Goal: Task Accomplishment & Management: Complete application form

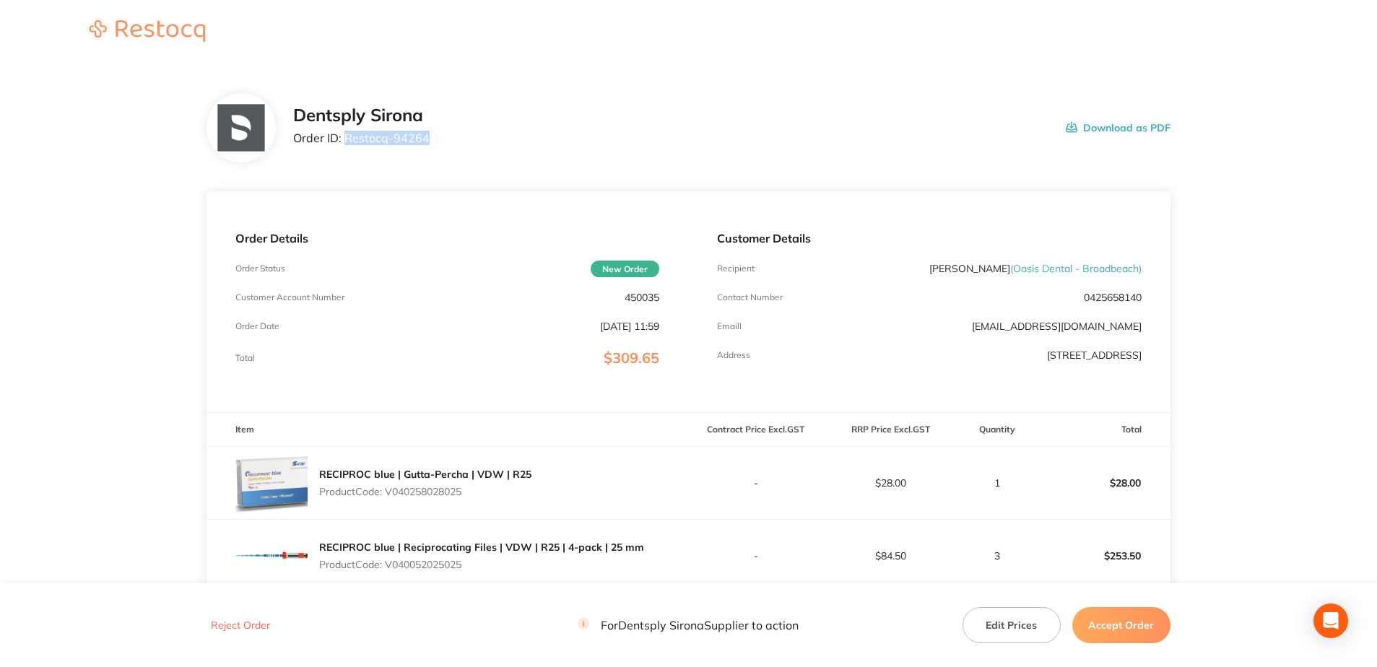
drag, startPoint x: 404, startPoint y: 141, endPoint x: 346, endPoint y: 139, distance: 57.8
click at [346, 139] on div "Dentsply Sirona Order ID: Restocq- 94264 Download as PDF" at bounding box center [731, 127] width 877 height 45
copy p "Restocq- 94264"
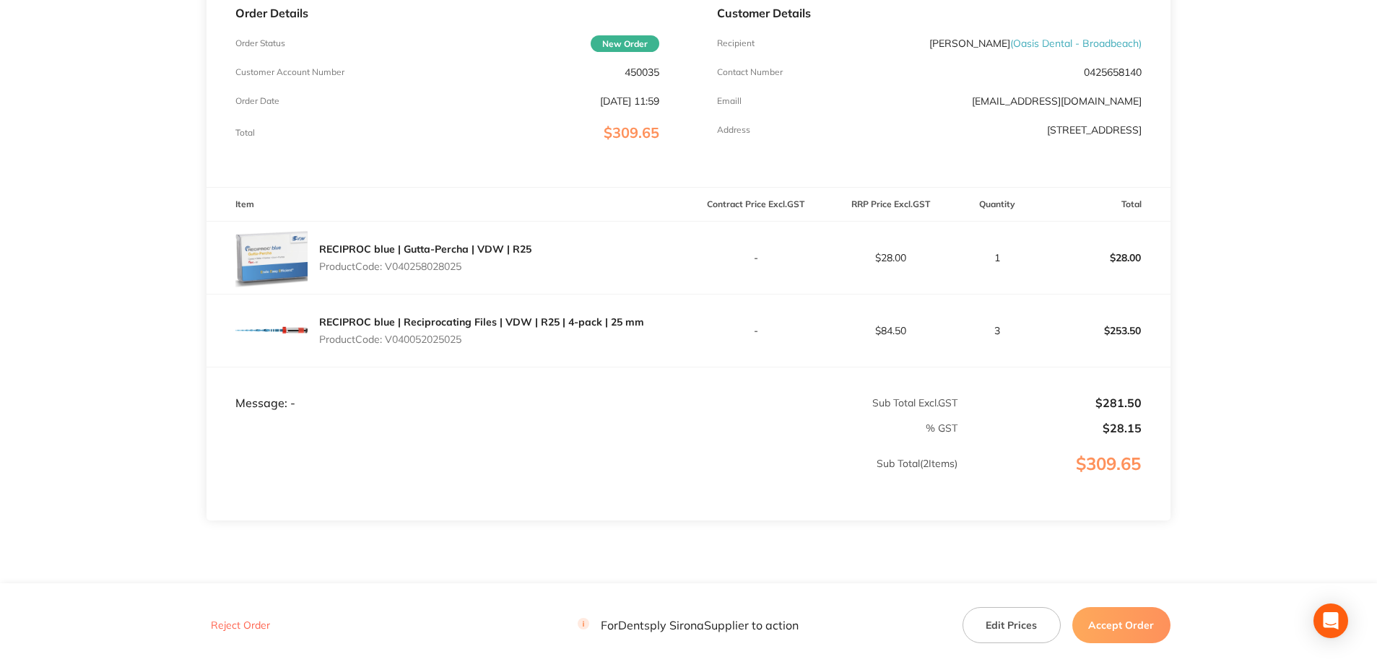
scroll to position [278, 0]
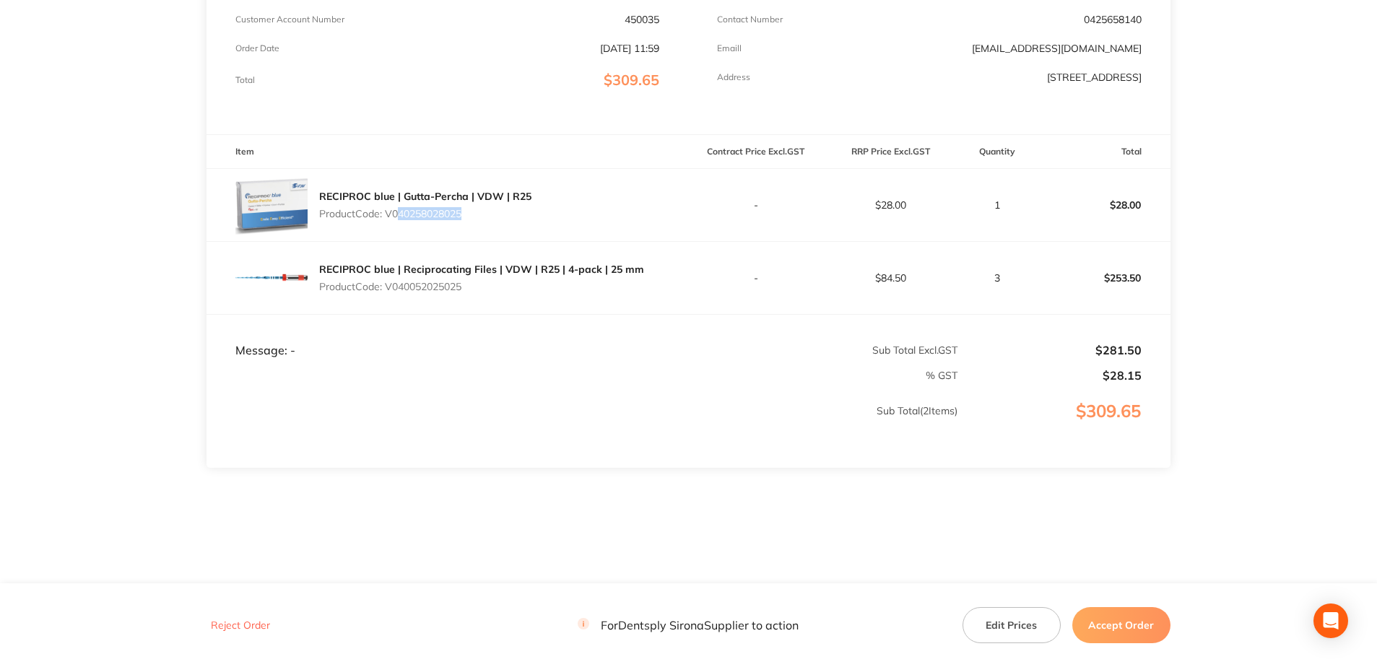
drag, startPoint x: 463, startPoint y: 220, endPoint x: 392, endPoint y: 211, distance: 72.0
click at [392, 211] on div "RECIPROC blue | Gutta-Percha | VDW | R25 Product Code: V040258028025" at bounding box center [425, 205] width 212 height 40
drag, startPoint x: 392, startPoint y: 211, endPoint x: 480, endPoint y: 211, distance: 88.1
click at [480, 211] on p "Product Code: V040258028025" at bounding box center [425, 214] width 212 height 12
drag, startPoint x: 471, startPoint y: 214, endPoint x: 389, endPoint y: 215, distance: 81.6
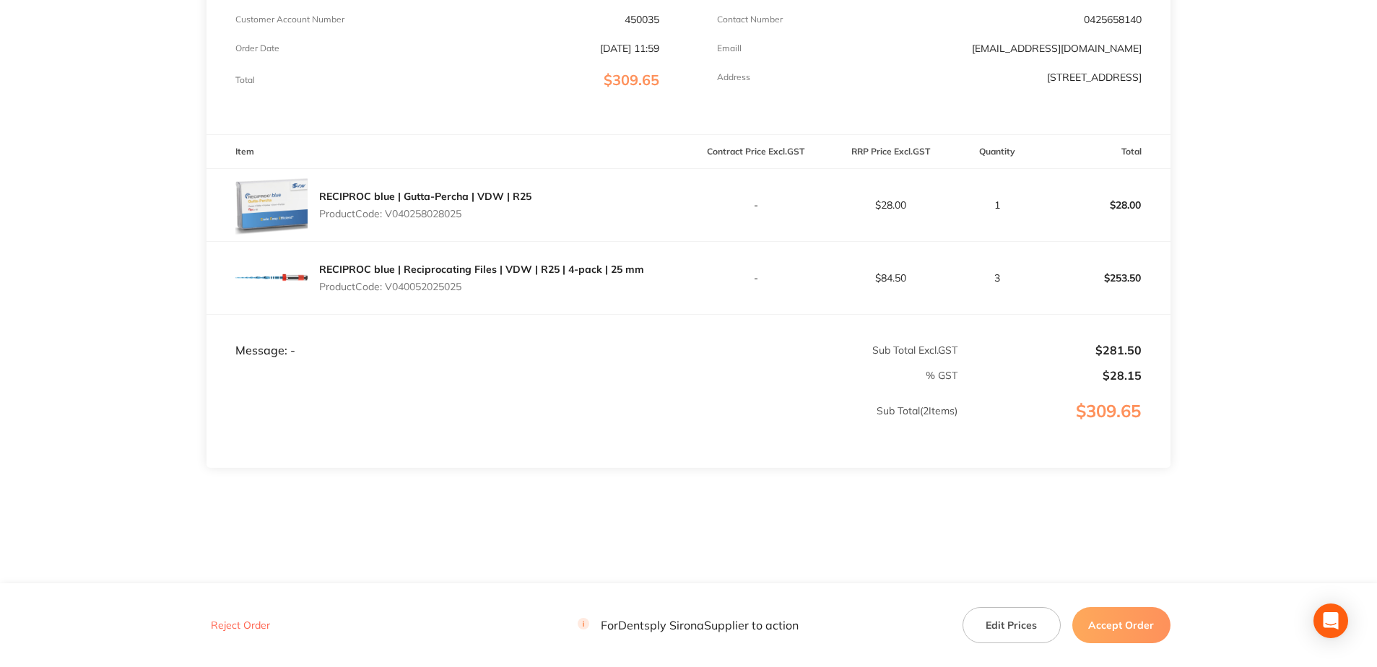
click at [389, 215] on p "Product Code: V040258028025" at bounding box center [425, 214] width 212 height 12
copy p "V040258028025"
drag, startPoint x: 471, startPoint y: 289, endPoint x: 389, endPoint y: 290, distance: 81.6
click at [389, 290] on p "Product Code: V040052025025" at bounding box center [481, 287] width 325 height 12
copy p "V040052025025"
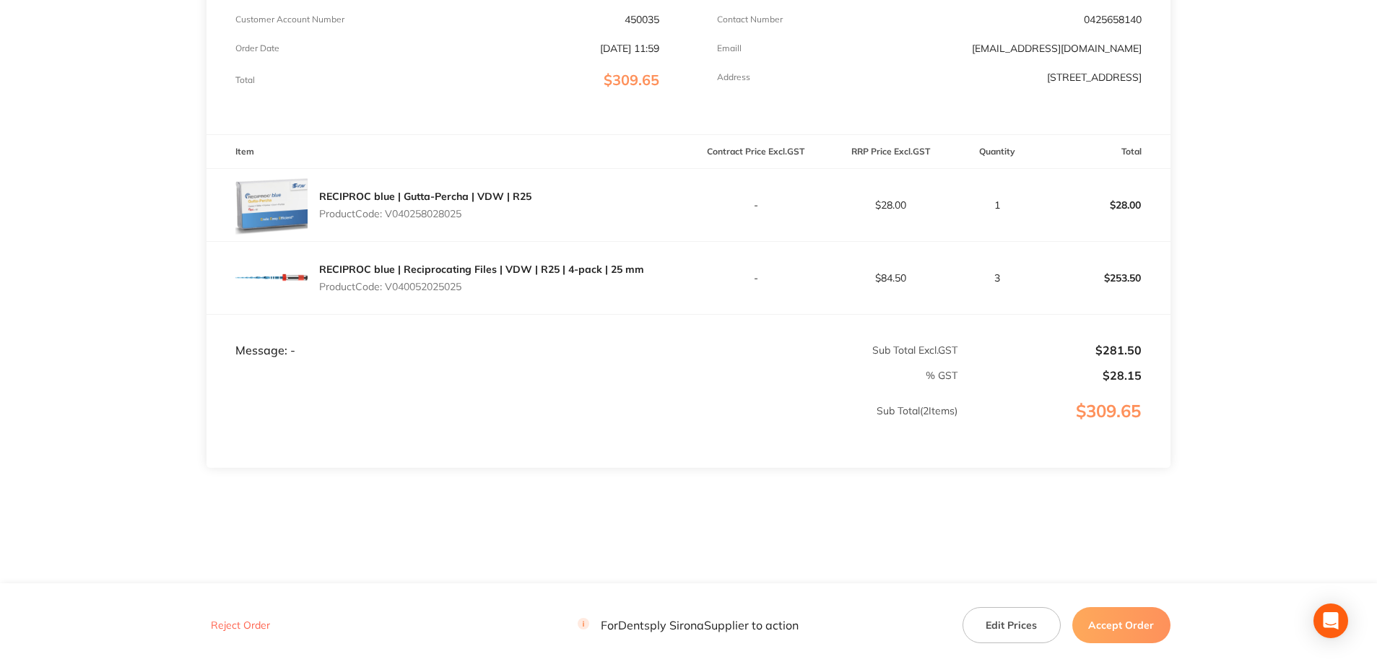
click at [1135, 623] on button "Accept Order" at bounding box center [1121, 625] width 98 height 36
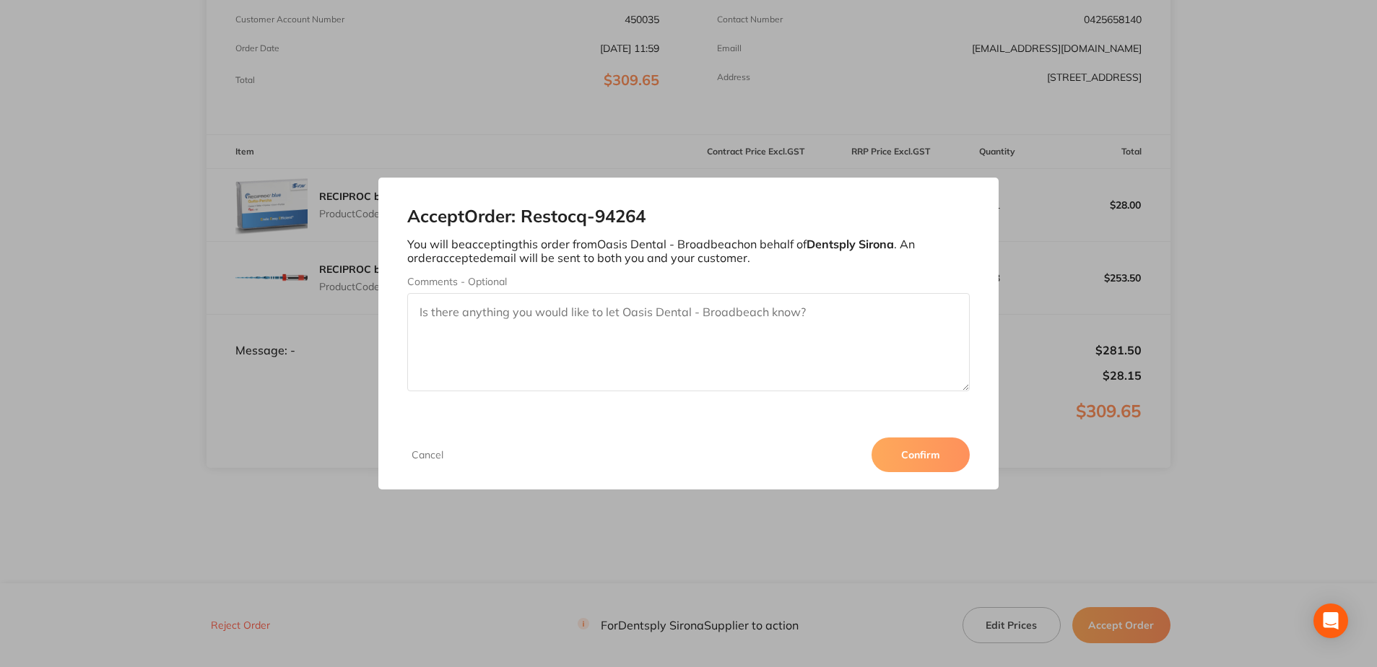
click at [923, 455] on button "Confirm" at bounding box center [920, 454] width 98 height 35
